Goal: Navigation & Orientation: Understand site structure

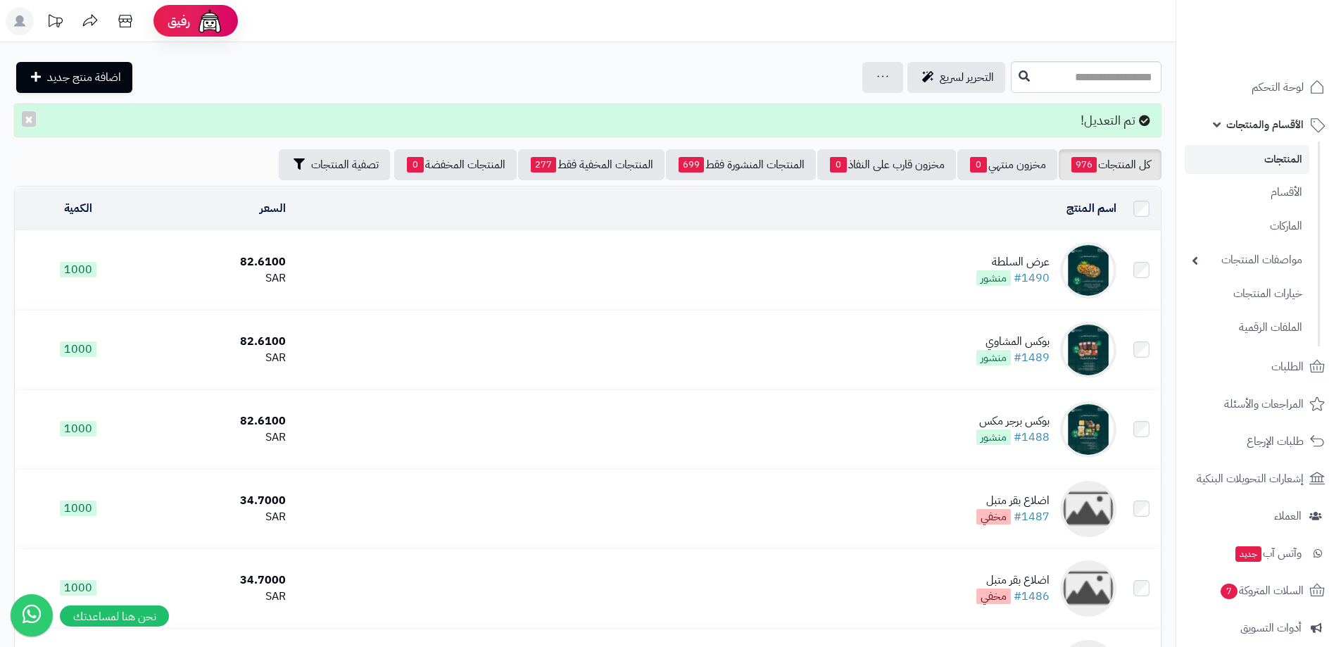
click at [1271, 162] on link "المنتجات" at bounding box center [1247, 159] width 125 height 29
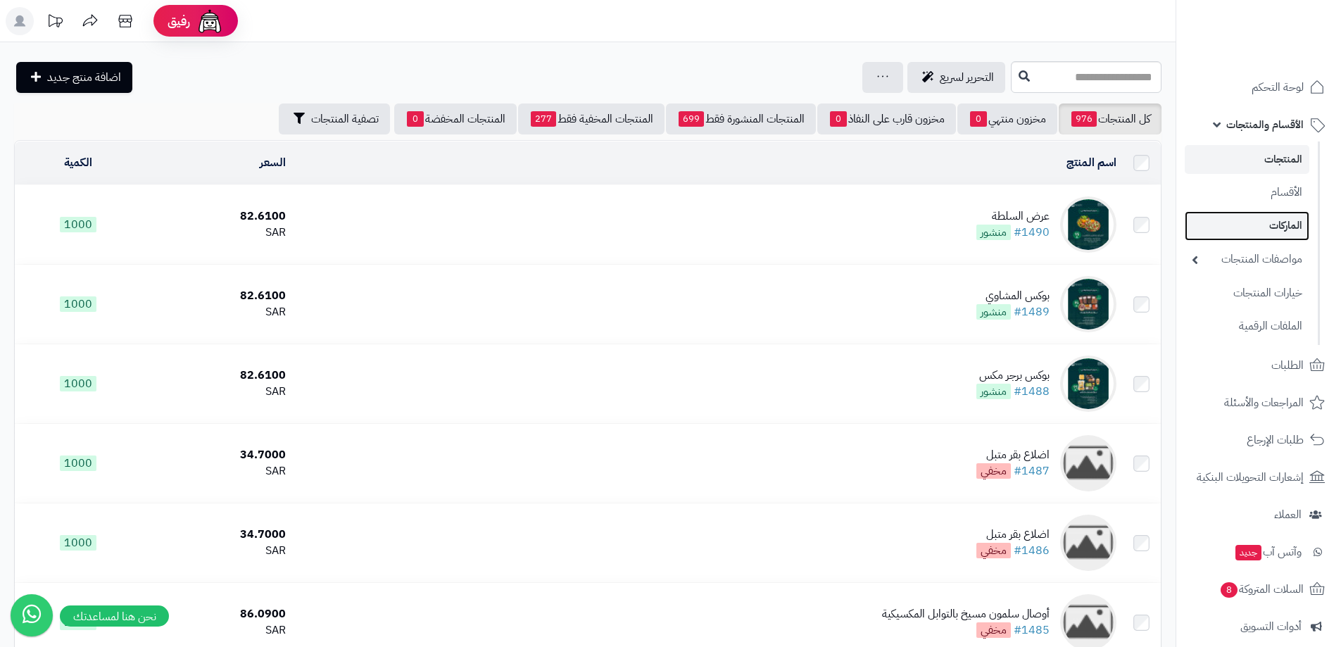
click at [1260, 235] on link "الماركات" at bounding box center [1247, 225] width 125 height 29
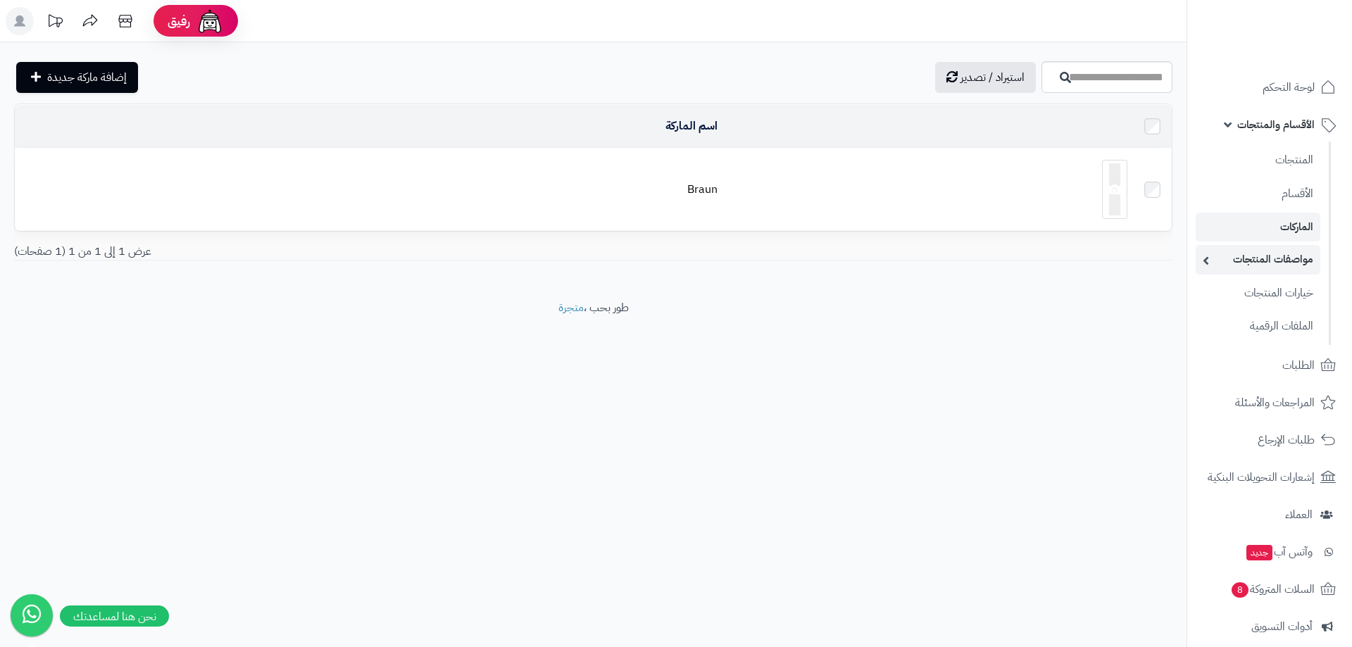
click at [1259, 252] on link "مواصفات المنتجات" at bounding box center [1258, 259] width 125 height 29
click at [1253, 260] on link "مواصفات المنتجات" at bounding box center [1258, 259] width 125 height 29
click at [1265, 187] on link "الأقسام" at bounding box center [1258, 193] width 125 height 29
click at [1265, 148] on link "المنتجات" at bounding box center [1258, 159] width 125 height 29
